Goal: Transaction & Acquisition: Purchase product/service

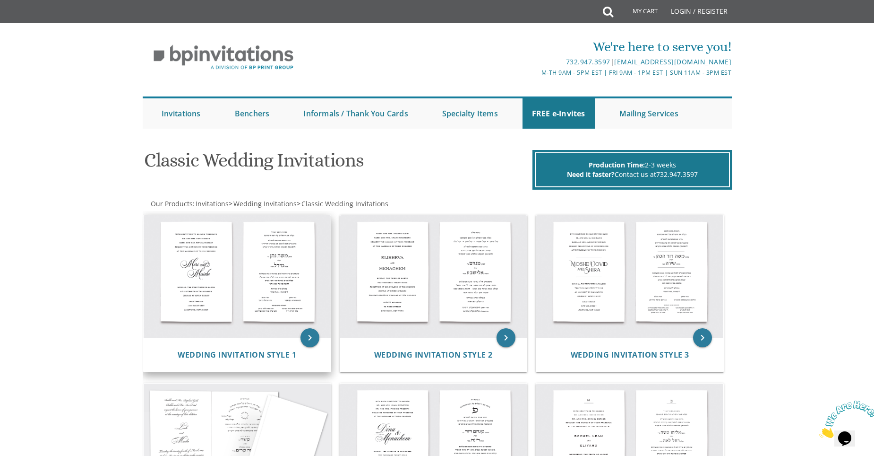
click at [224, 296] on img at bounding box center [237, 276] width 187 height 123
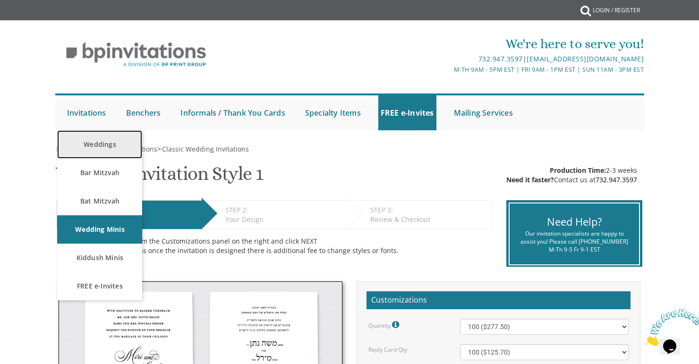
click at [106, 143] on link "Weddings" at bounding box center [99, 144] width 85 height 28
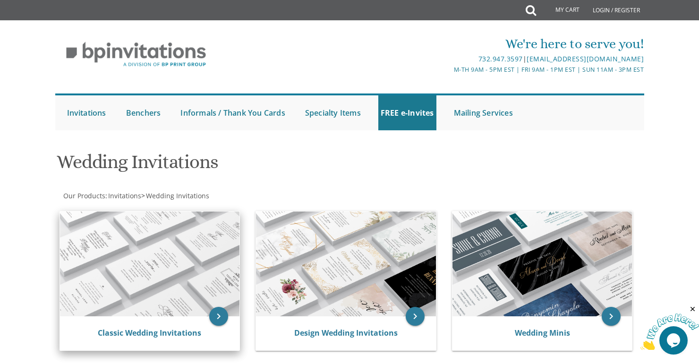
click at [135, 262] on img at bounding box center [150, 264] width 180 height 105
click at [164, 311] on img at bounding box center [150, 264] width 180 height 105
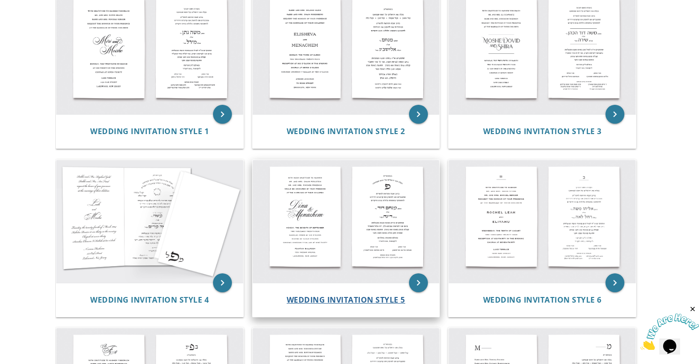
scroll to position [227, 0]
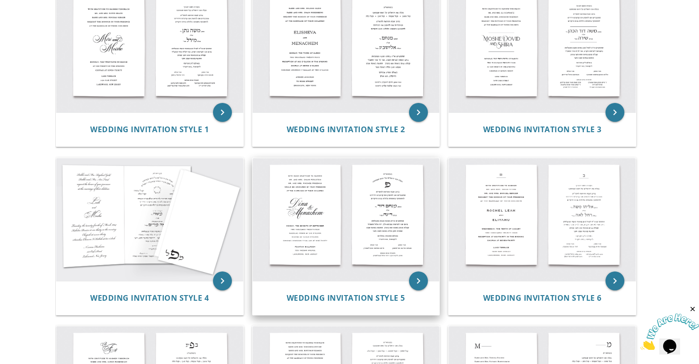
click at [371, 226] on img at bounding box center [346, 219] width 187 height 123
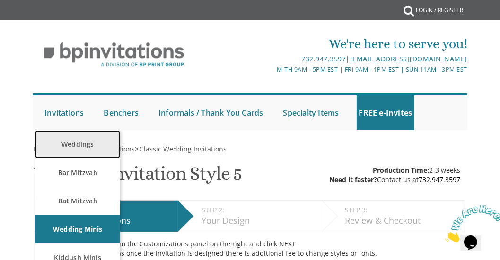
click at [82, 146] on link "Weddings" at bounding box center [77, 144] width 85 height 28
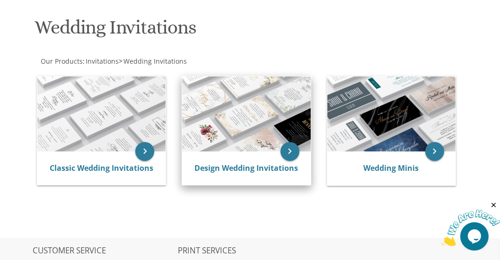
scroll to position [81, 0]
